Goal: Find contact information: Find contact information

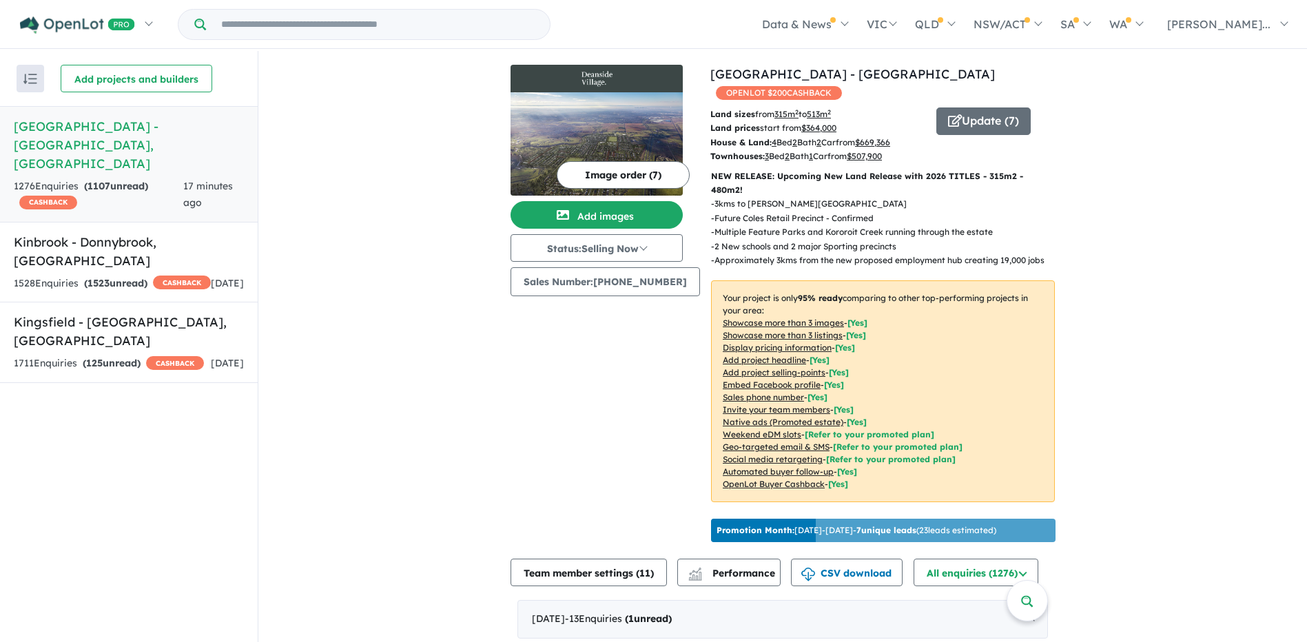
drag, startPoint x: 484, startPoint y: 336, endPoint x: 476, endPoint y: 336, distance: 7.6
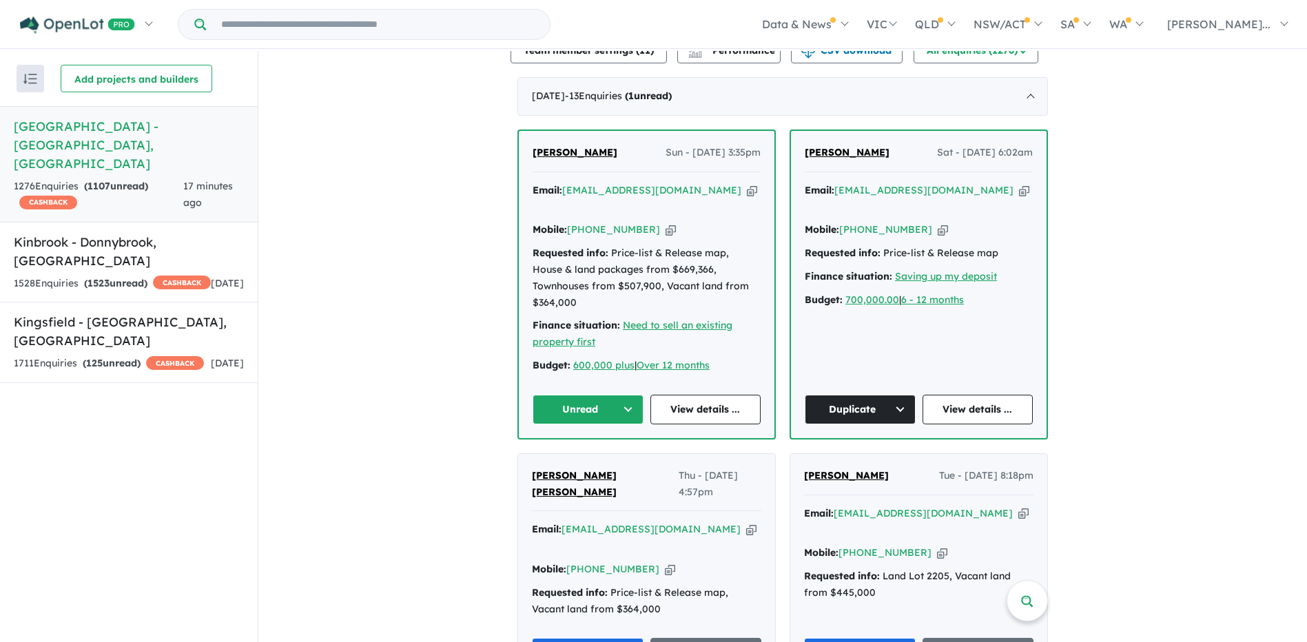
scroll to position [620, 0]
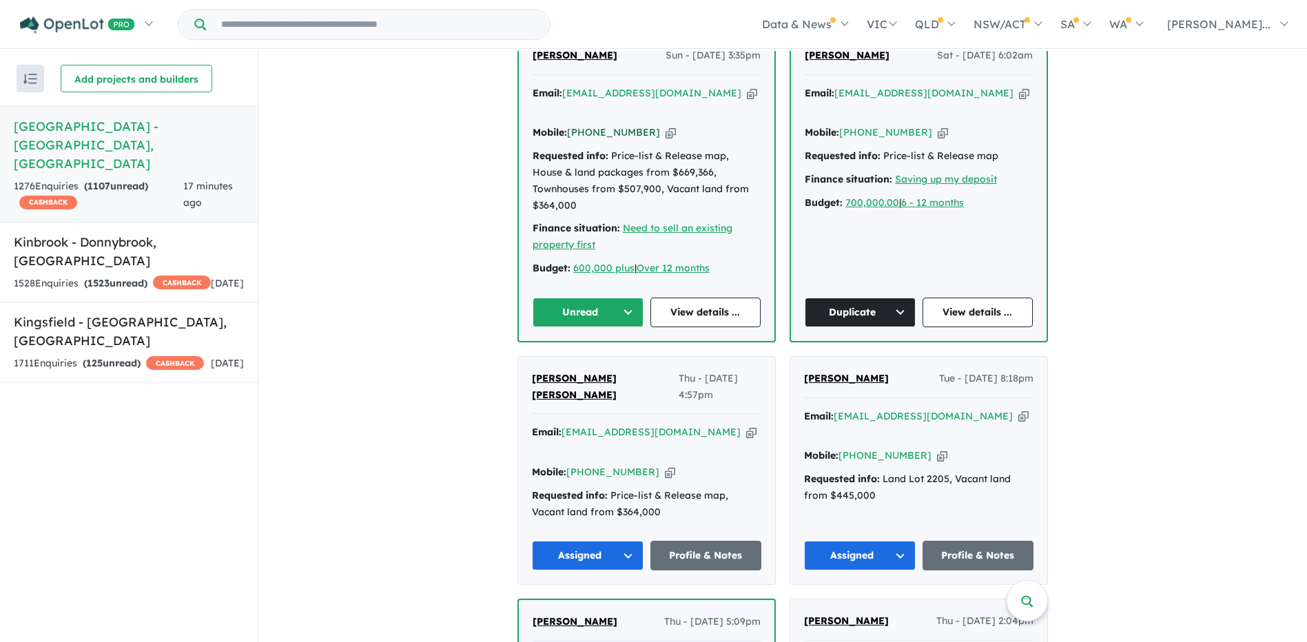
drag, startPoint x: 642, startPoint y: 93, endPoint x: 587, endPoint y: 92, distance: 55.1
click at [587, 125] on div "Mobile: [PHONE_NUMBER] Copied!" at bounding box center [647, 133] width 228 height 17
copy link "410 304 724"
click at [616, 298] on button "Unread" at bounding box center [588, 313] width 111 height 30
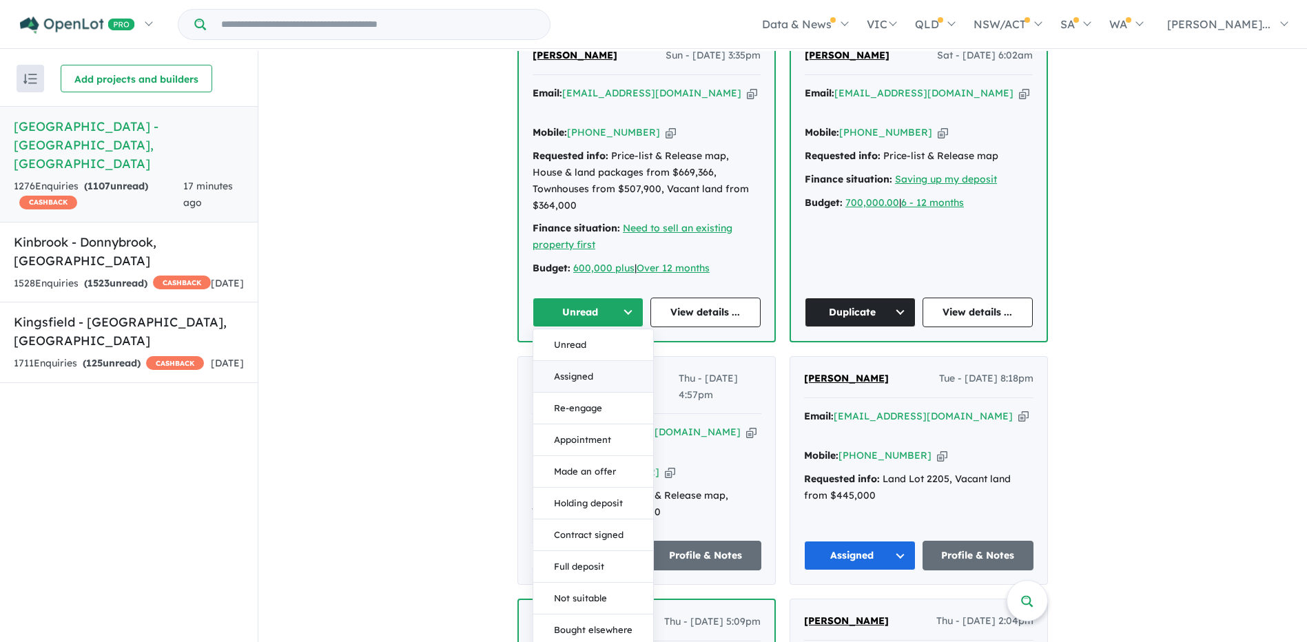
click at [591, 361] on button "Assigned" at bounding box center [593, 377] width 120 height 32
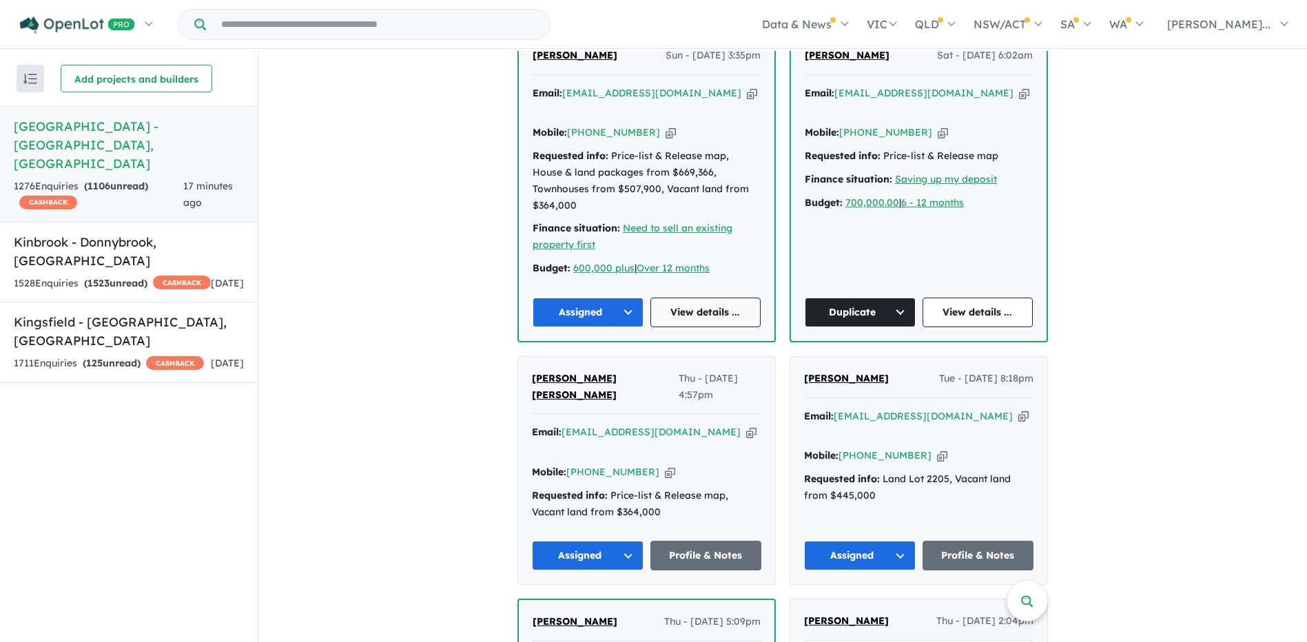
click at [724, 298] on link "View details ..." at bounding box center [706, 313] width 111 height 30
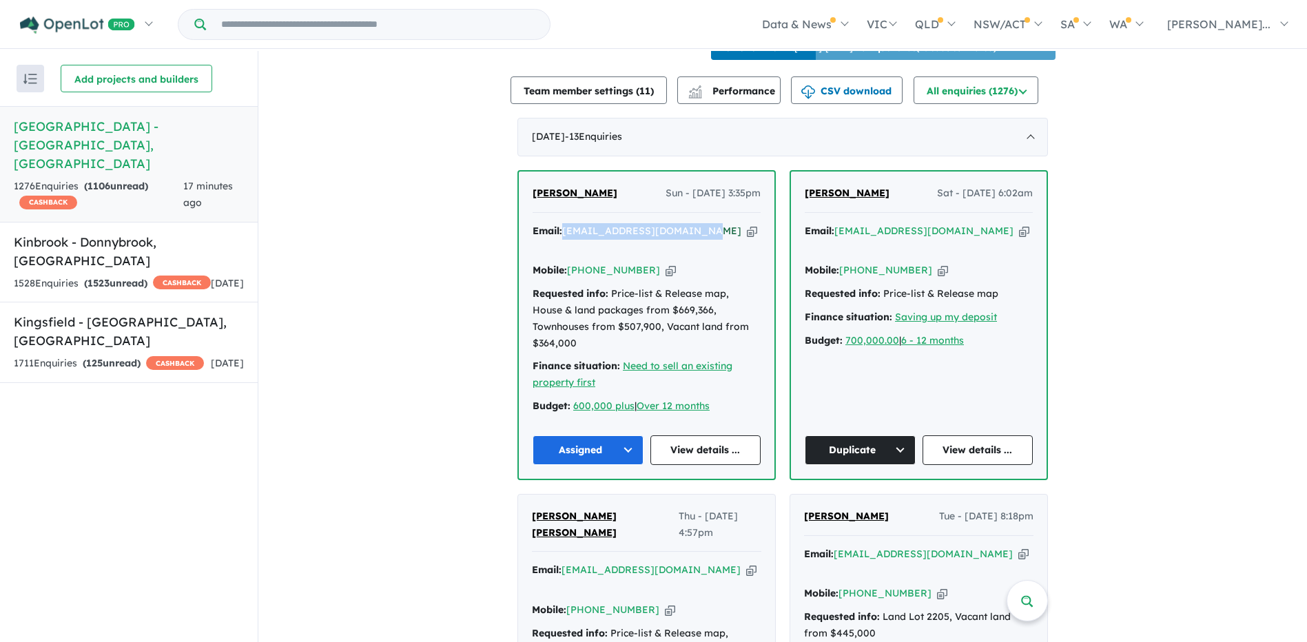
drag, startPoint x: 688, startPoint y: 212, endPoint x: 563, endPoint y: 216, distance: 125.5
click at [563, 223] on div "Email: [EMAIL_ADDRESS][DOMAIN_NAME] Copied!" at bounding box center [647, 239] width 228 height 33
copy a%20Deanside%20Village%20-%20Deanside"] "[EMAIL_ADDRESS][DOMAIN_NAME]"
drag, startPoint x: 643, startPoint y: 232, endPoint x: 589, endPoint y: 234, distance: 54.5
click at [589, 263] on div "Mobile: [PHONE_NUMBER] Copied!" at bounding box center [647, 271] width 228 height 17
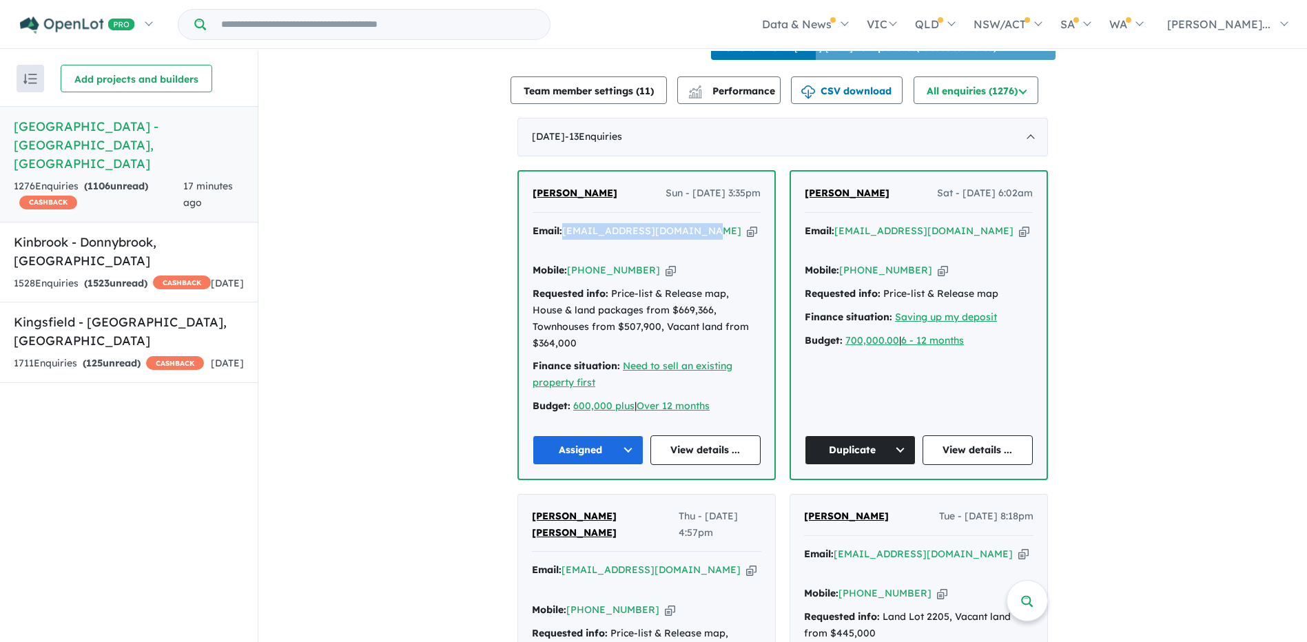
copy link "410 304 724"
